Goal: Transaction & Acquisition: Purchase product/service

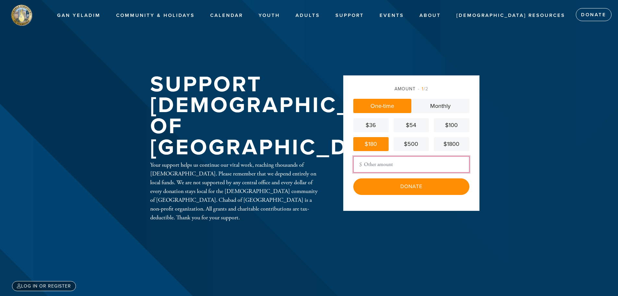
click at [386, 165] on input "Other Amount" at bounding box center [411, 164] width 116 height 16
type input "200.00"
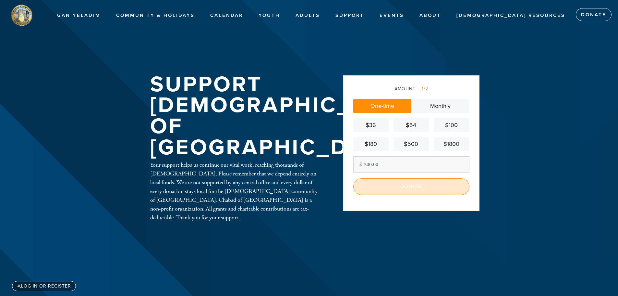
click at [393, 190] on input "Donate" at bounding box center [411, 186] width 116 height 16
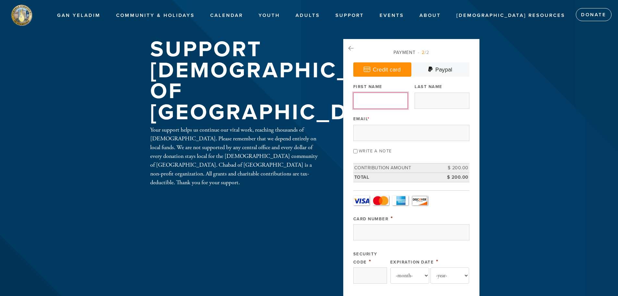
click at [372, 100] on input "First Name" at bounding box center [380, 100] width 55 height 16
type input "[PERSON_NAME]"
click at [430, 101] on input "Last Name" at bounding box center [442, 100] width 55 height 16
type input "Ficarra"
click at [432, 132] on input "Email *" at bounding box center [411, 133] width 116 height 16
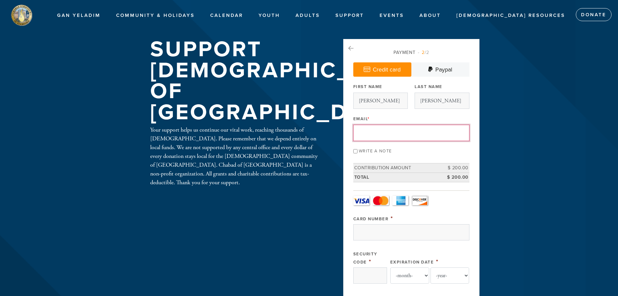
type input "jbficarra@gmail.com"
drag, startPoint x: 246, startPoint y: 201, endPoint x: 243, endPoint y: 198, distance: 4.4
click at [244, 200] on div "Support Chabad of Stamford Your support helps us continue our vital work, reach…" at bounding box center [309, 301] width 350 height 524
drag, startPoint x: 355, startPoint y: 47, endPoint x: 350, endPoint y: 43, distance: 5.7
click at [354, 46] on div "Payment 2 /2 Credit card Paypal Payment Processor Pay Later CJC Authorize PayPa…" at bounding box center [411, 296] width 136 height 514
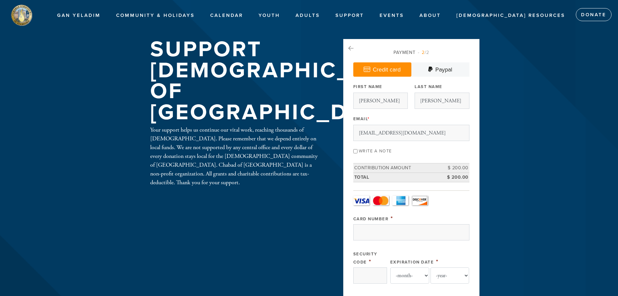
click at [273, 26] on ul "Gan Yeladim Gan Yeladim Gan Yeladim Events Roots Society Donate to the Scholars…" at bounding box center [330, 15] width 575 height 26
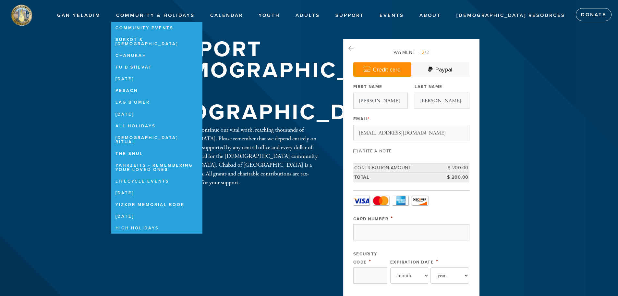
click at [200, 12] on link "Community & Holidays" at bounding box center [155, 15] width 88 height 12
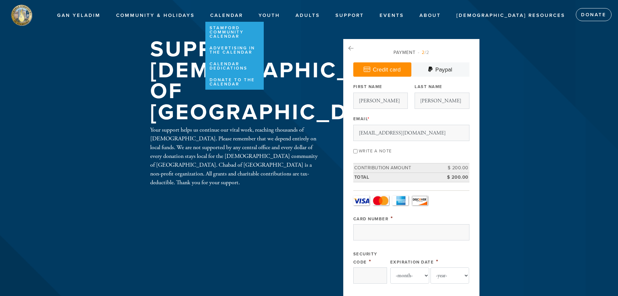
click at [248, 13] on link "Calendar" at bounding box center [226, 15] width 43 height 12
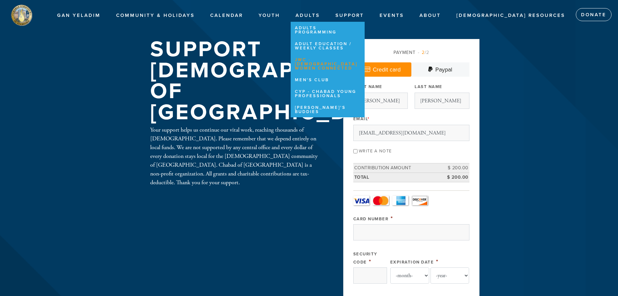
click at [355, 73] on link "JWC - [DEMOGRAPHIC_DATA] Women Connected" at bounding box center [326, 64] width 71 height 19
